Goal: Transaction & Acquisition: Purchase product/service

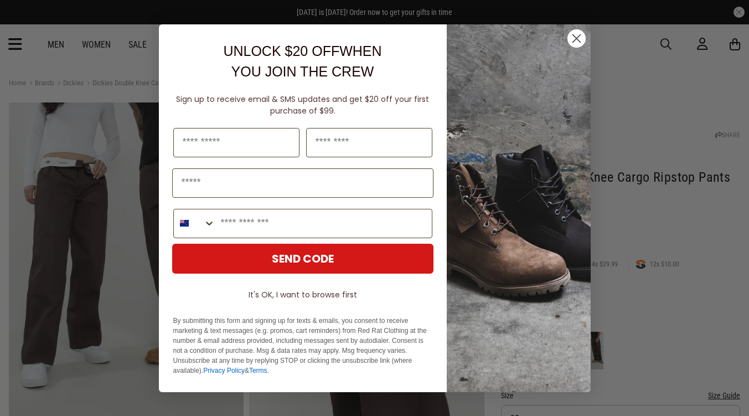
click at [578, 33] on circle "Close dialog" at bounding box center [576, 38] width 18 height 18
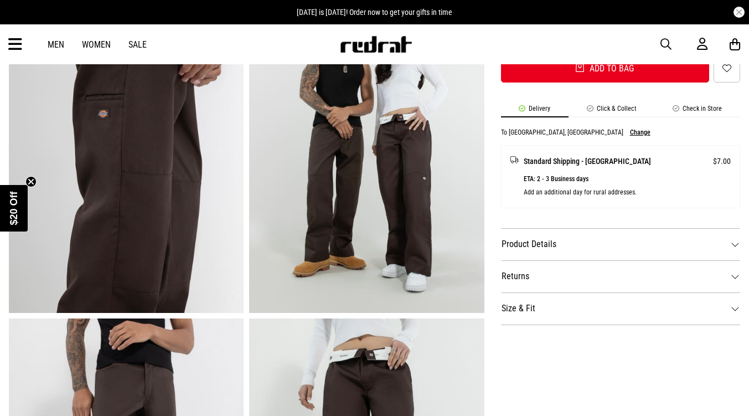
scroll to position [277, 0]
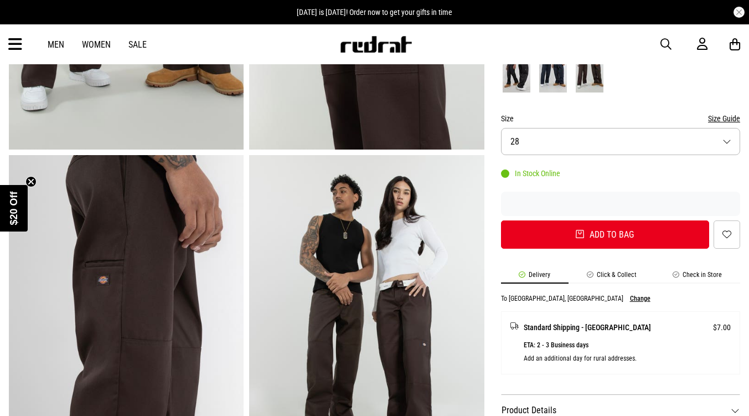
click at [556, 138] on button "Size 28" at bounding box center [620, 141] width 239 height 27
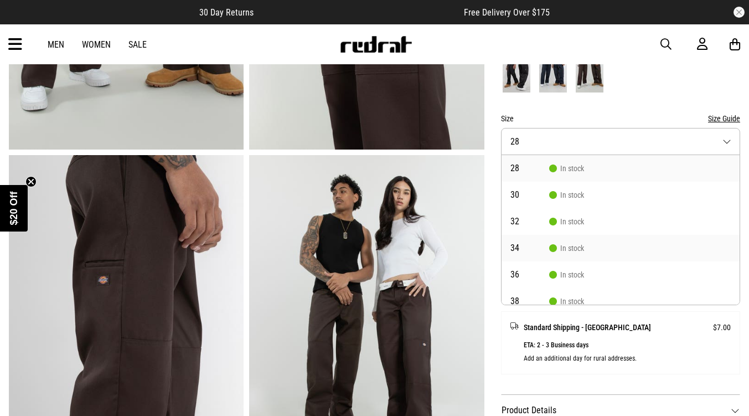
click at [538, 245] on span "34" at bounding box center [529, 248] width 39 height 9
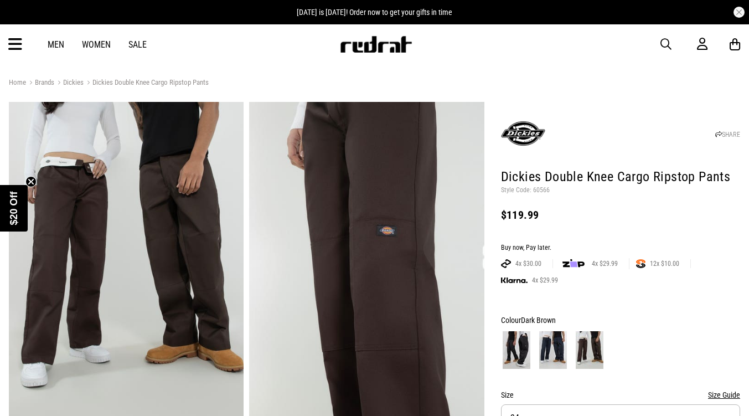
scroll to position [0, 0]
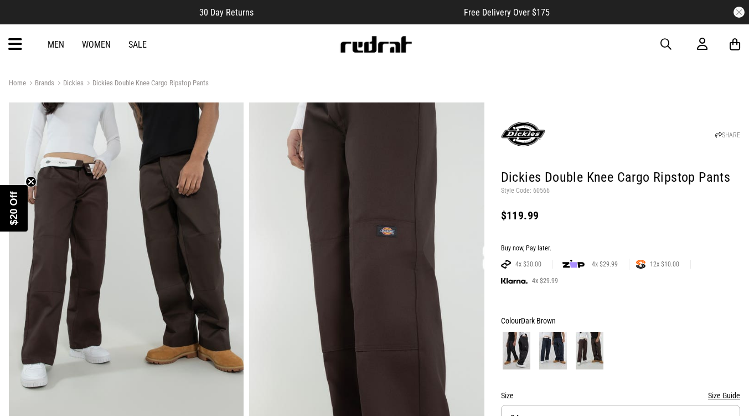
click at [71, 81] on link "Dickies" at bounding box center [68, 84] width 29 height 11
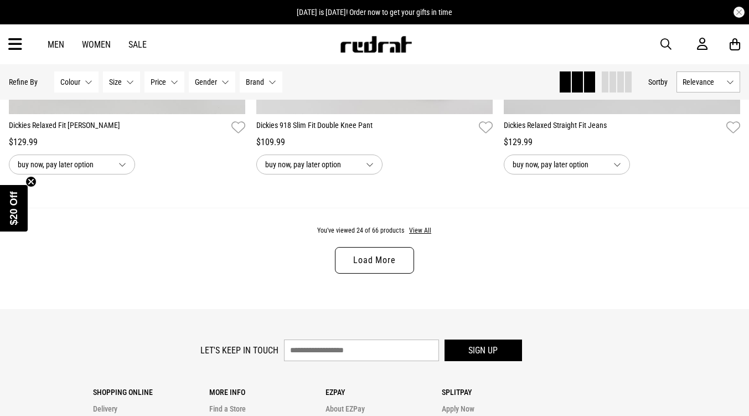
scroll to position [3313, 0]
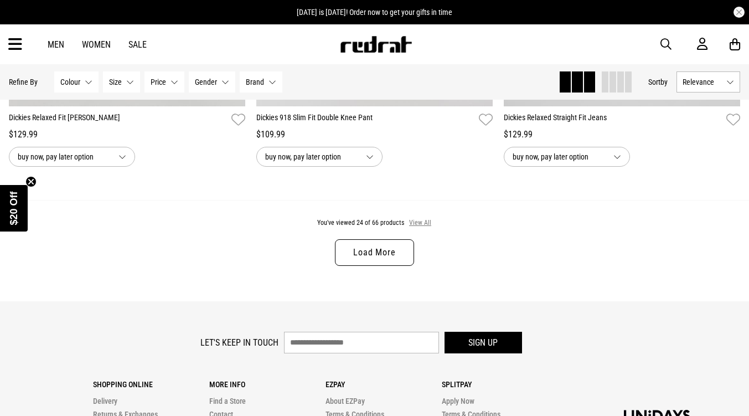
click at [415, 228] on button "View All" at bounding box center [419, 223] width 23 height 10
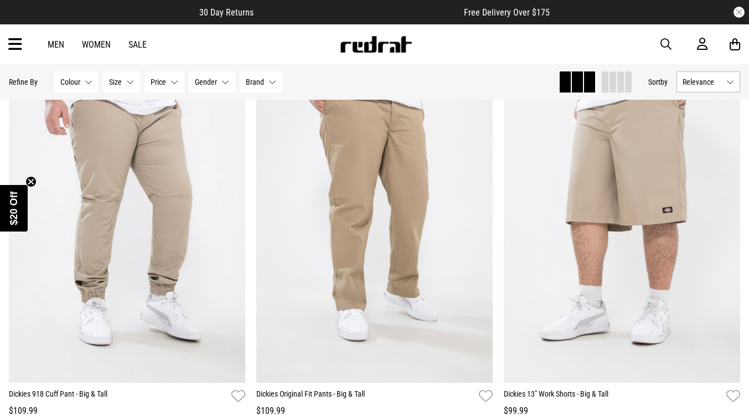
scroll to position [6468, 0]
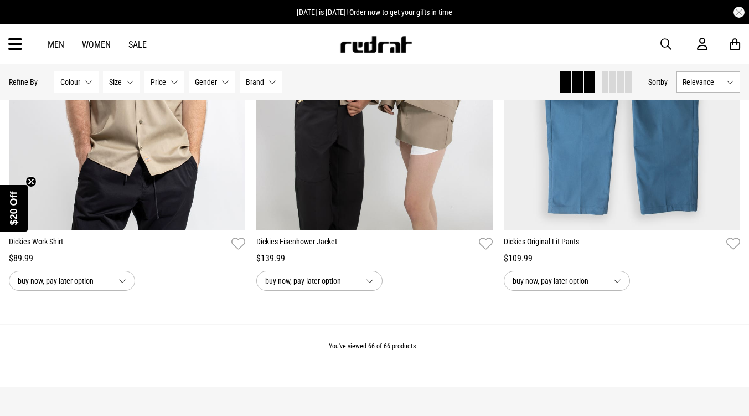
scroll to position [9014, 0]
